Goal: Task Accomplishment & Management: Manage account settings

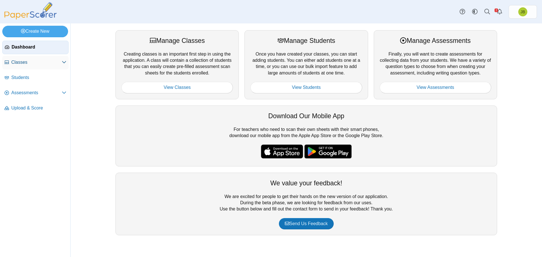
click at [26, 65] on span "Classes" at bounding box center [36, 62] width 51 height 6
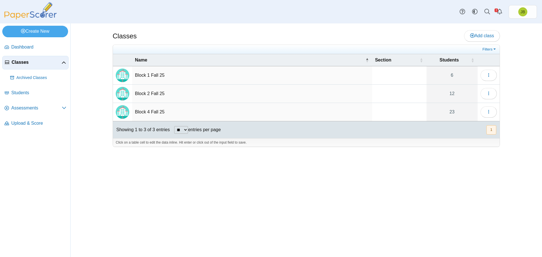
click at [150, 95] on td "Block 2 Fall 25" at bounding box center [252, 94] width 240 height 18
click at [493, 96] on button "button" at bounding box center [489, 93] width 16 height 11
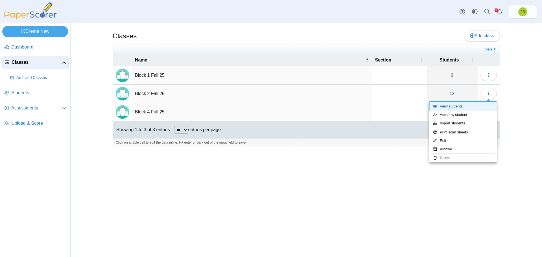
click at [454, 105] on link "View students" at bounding box center [463, 106] width 68 height 8
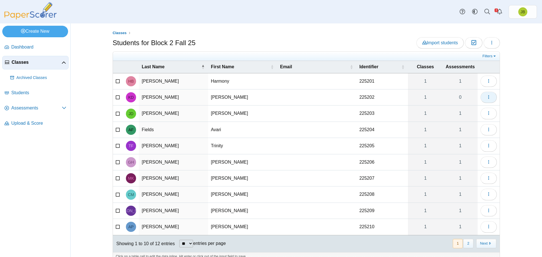
click at [490, 99] on button "button" at bounding box center [489, 97] width 16 height 11
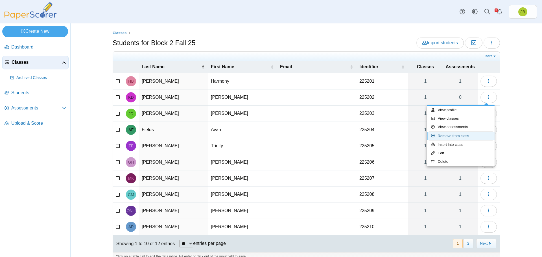
click at [454, 136] on link "Remove from class" at bounding box center [461, 136] width 68 height 8
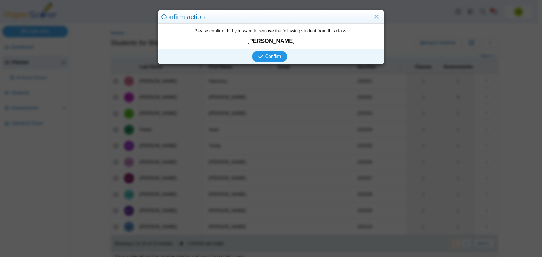
click at [267, 55] on span "Confirm" at bounding box center [274, 56] width 16 height 5
